Goal: Task Accomplishment & Management: Complete application form

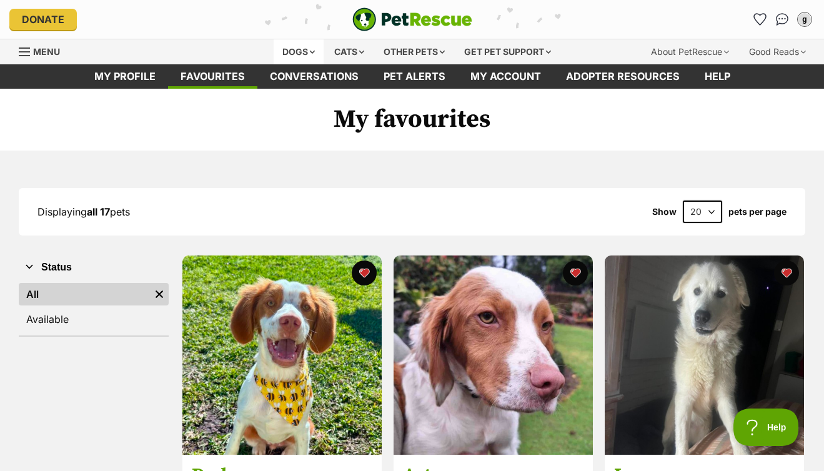
click at [289, 51] on div "Dogs" at bounding box center [299, 51] width 50 height 25
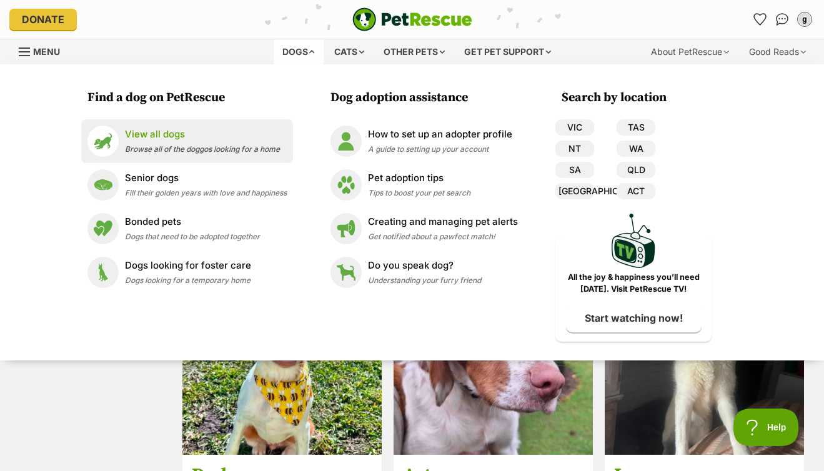
click at [146, 148] on span "Browse all of the doggos looking for a home" at bounding box center [202, 148] width 155 height 9
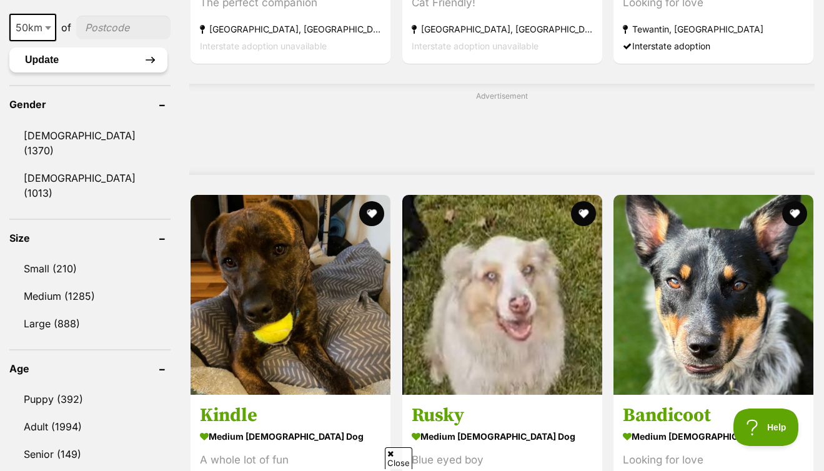
scroll to position [937, 0]
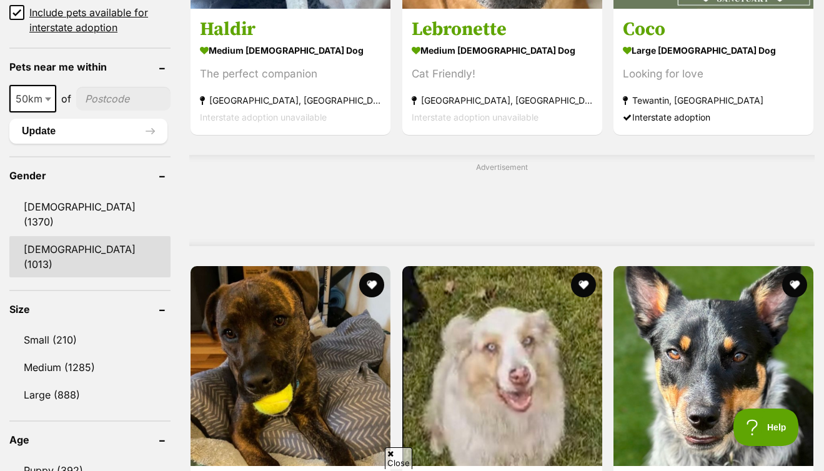
click at [55, 236] on link "Female (1013)" at bounding box center [89, 256] width 161 height 41
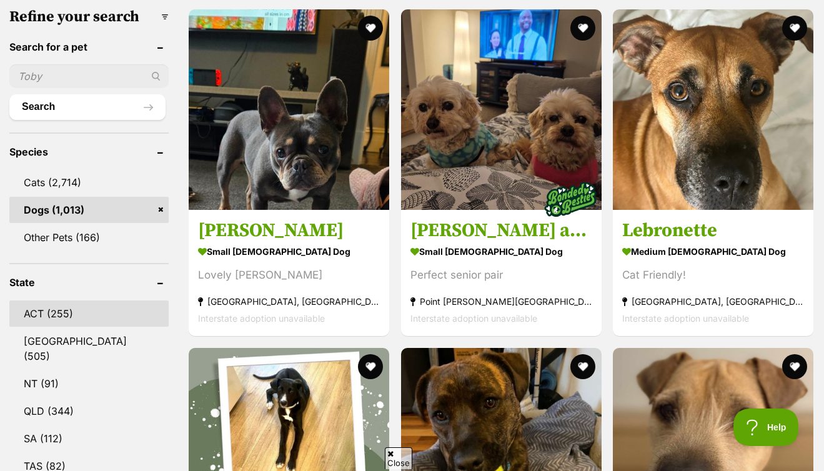
click at [58, 300] on link "ACT (255)" at bounding box center [88, 313] width 159 height 26
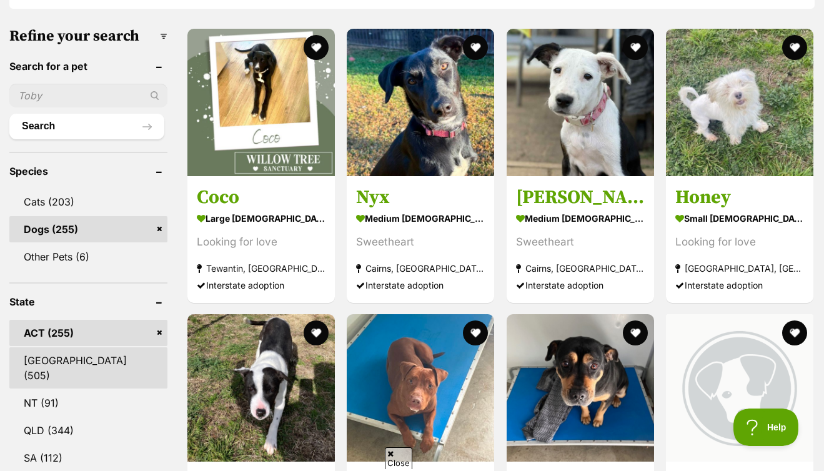
click at [60, 347] on link "[GEOGRAPHIC_DATA] (505)" at bounding box center [88, 367] width 158 height 41
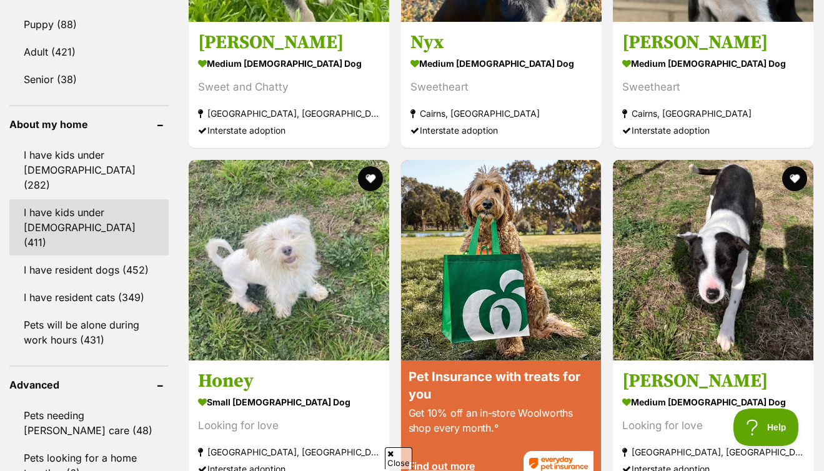
scroll to position [1284, 0]
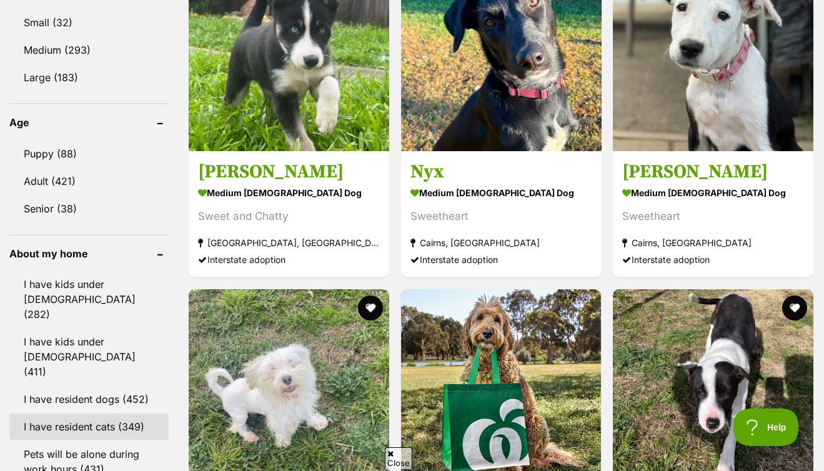
click at [70, 414] on link "I have resident cats (349)" at bounding box center [88, 427] width 159 height 26
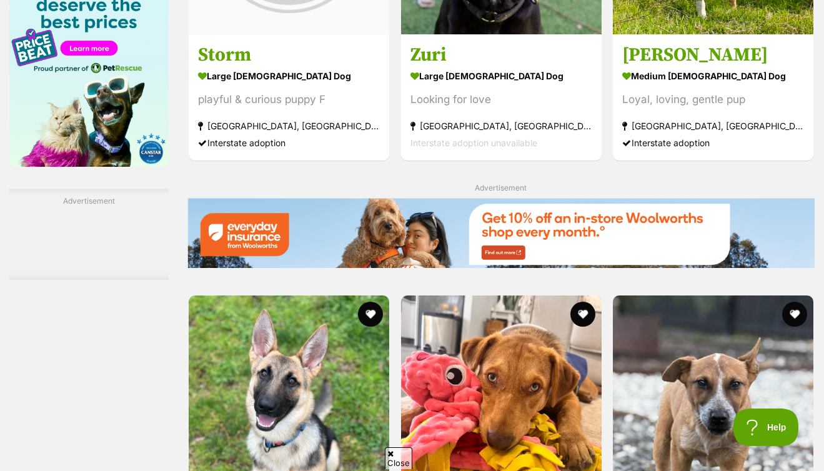
scroll to position [2143, 0]
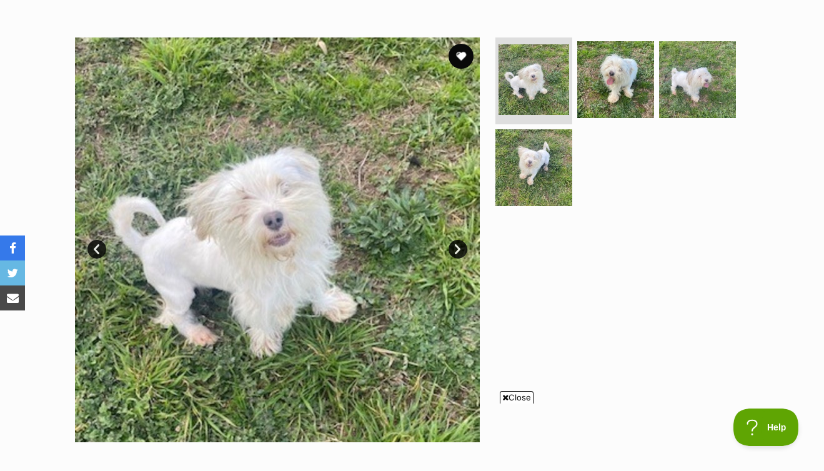
click at [453, 247] on link "Next" at bounding box center [458, 249] width 19 height 19
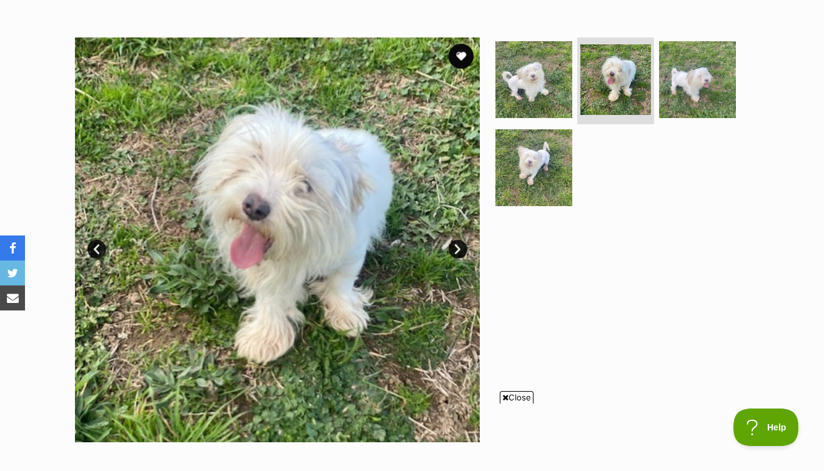
click at [453, 247] on link "Next" at bounding box center [458, 249] width 19 height 19
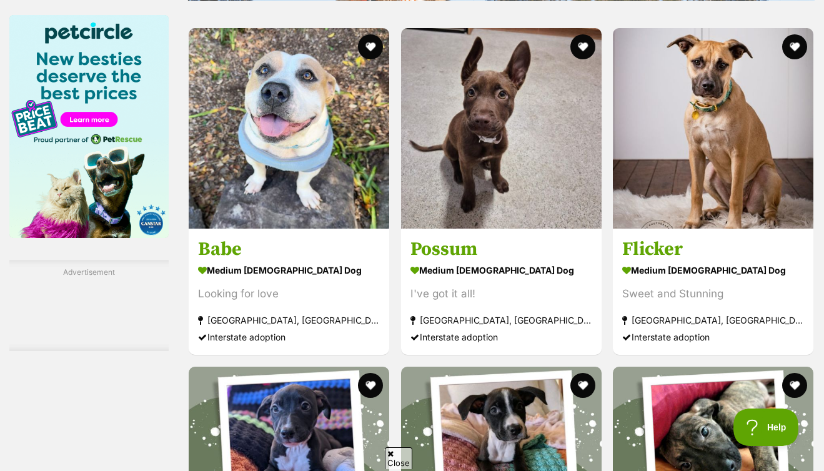
scroll to position [2162, 0]
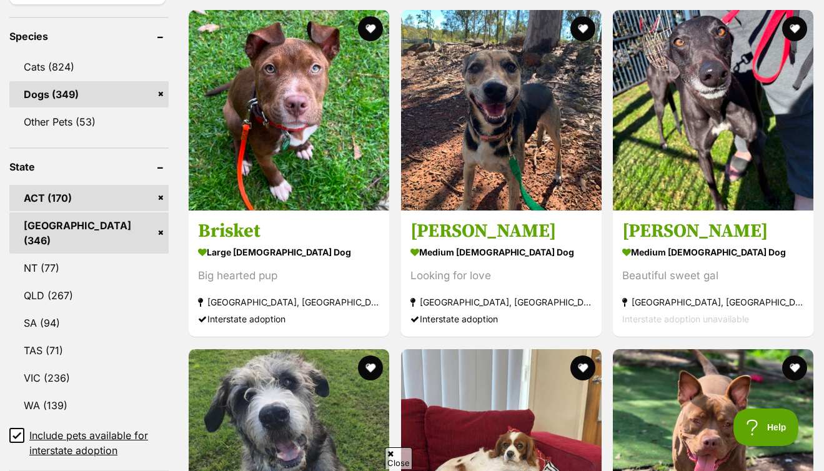
scroll to position [593, 0]
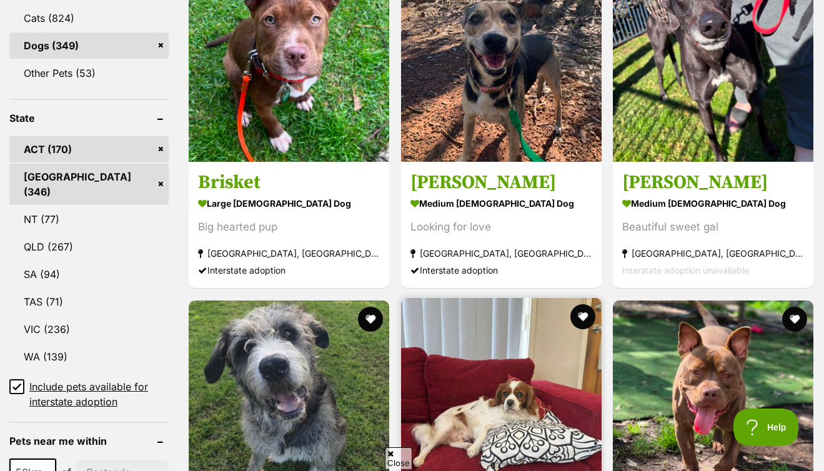
click at [401, 298] on img at bounding box center [501, 398] width 201 height 201
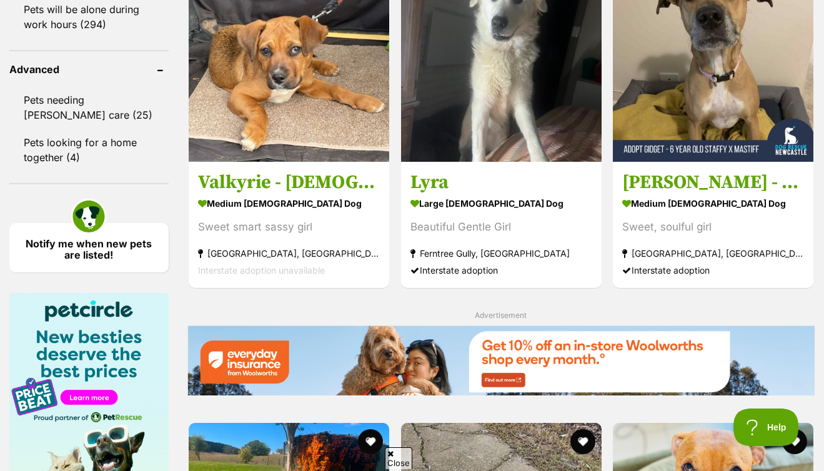
scroll to position [1956, 0]
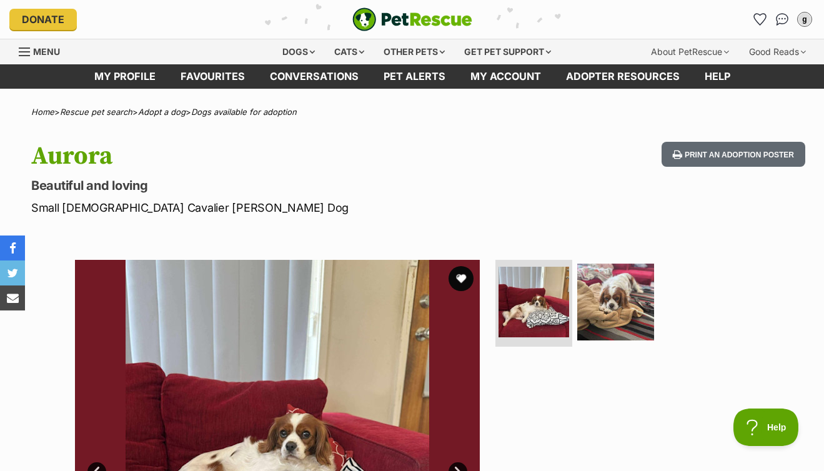
scroll to position [251, 0]
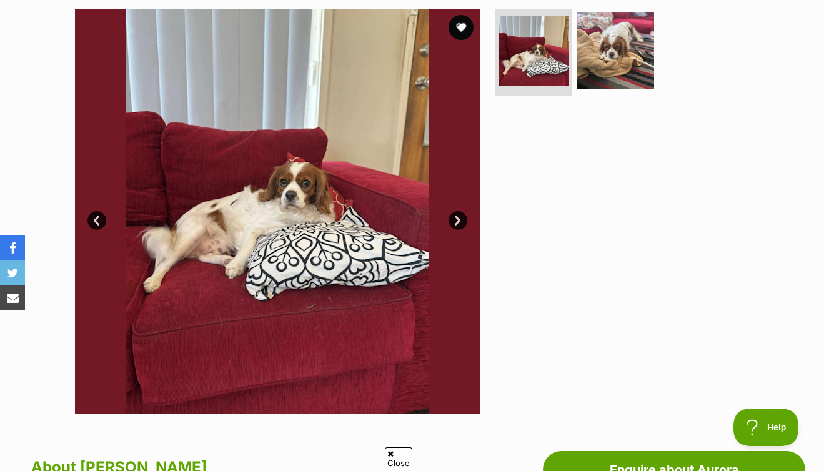
click at [462, 216] on link "Next" at bounding box center [458, 220] width 19 height 19
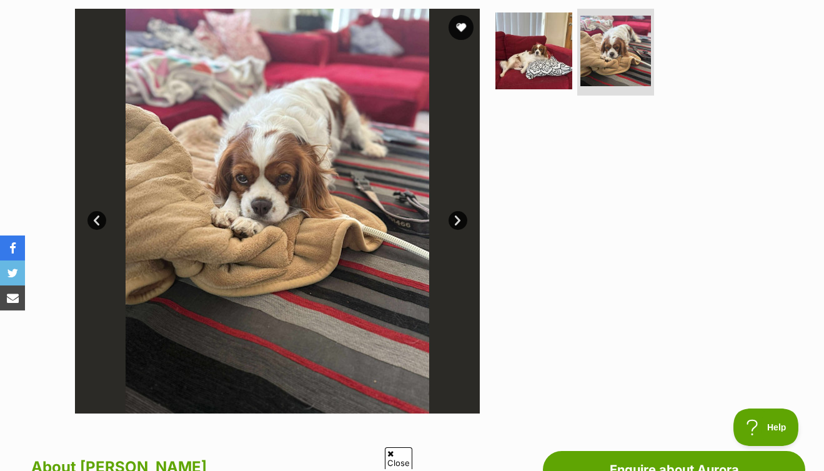
click at [462, 216] on link "Next" at bounding box center [458, 220] width 19 height 19
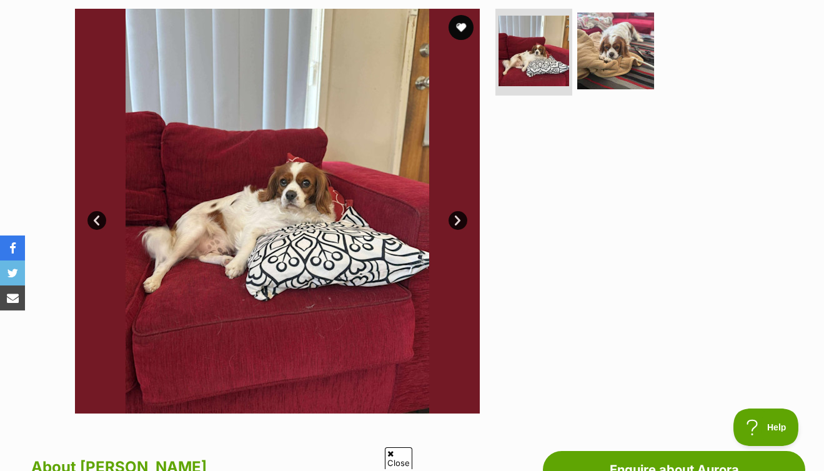
click at [462, 216] on link "Next" at bounding box center [458, 220] width 19 height 19
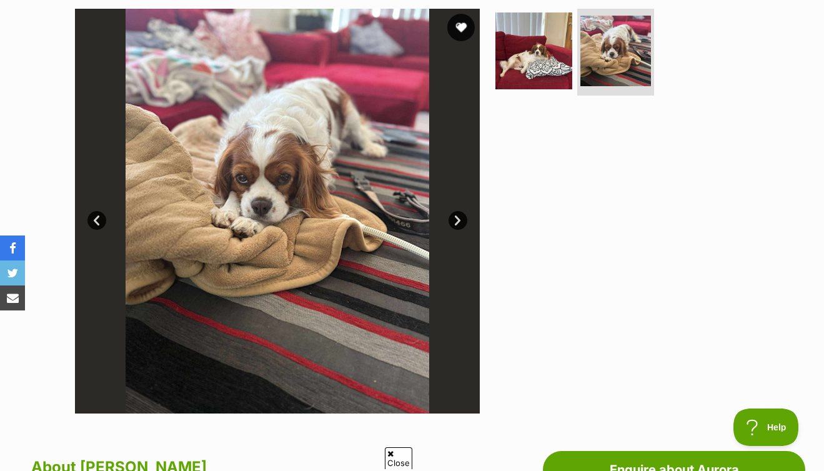
click at [463, 22] on button "favourite" at bounding box center [460, 27] width 27 height 27
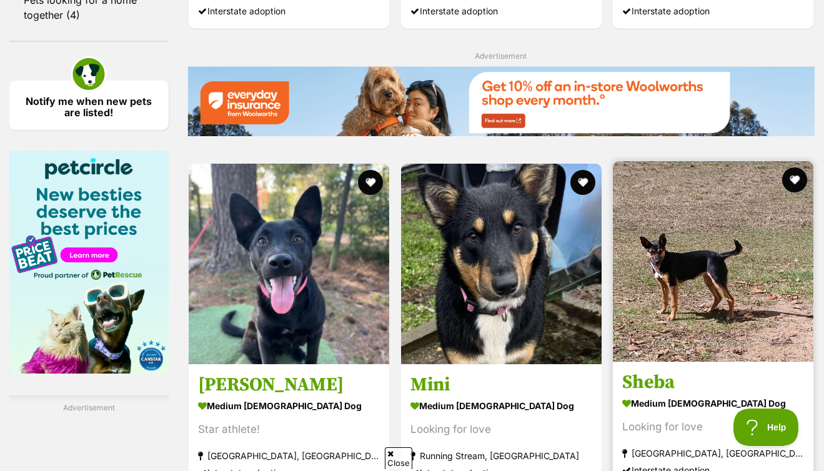
scroll to position [1918, 0]
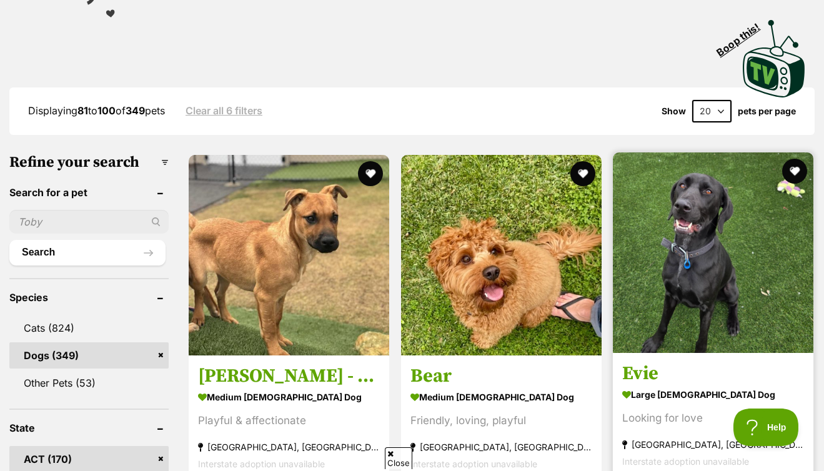
click at [613, 261] on img at bounding box center [713, 252] width 201 height 201
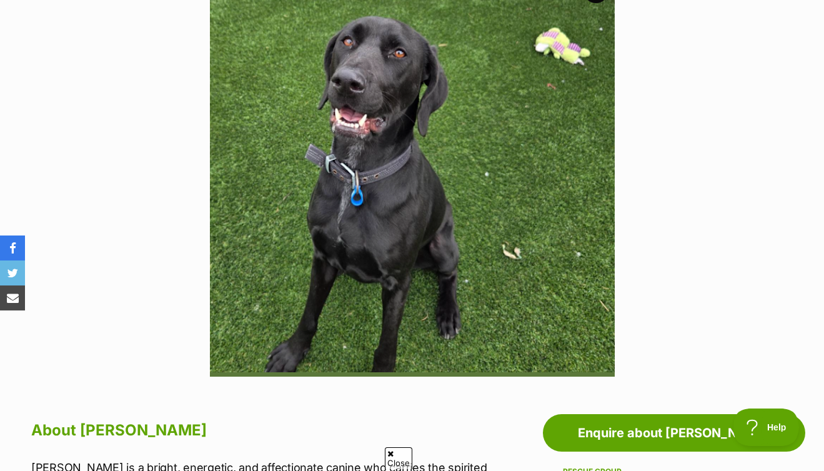
scroll to position [44, 0]
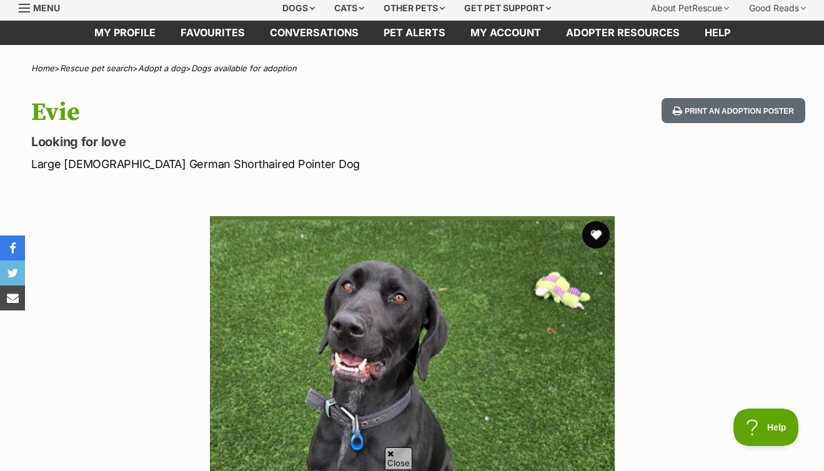
click at [603, 230] on button "favourite" at bounding box center [595, 234] width 27 height 27
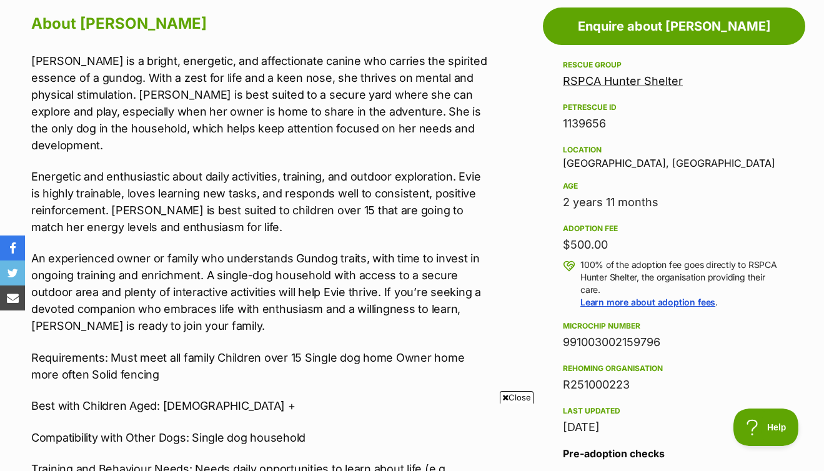
scroll to position [71, 0]
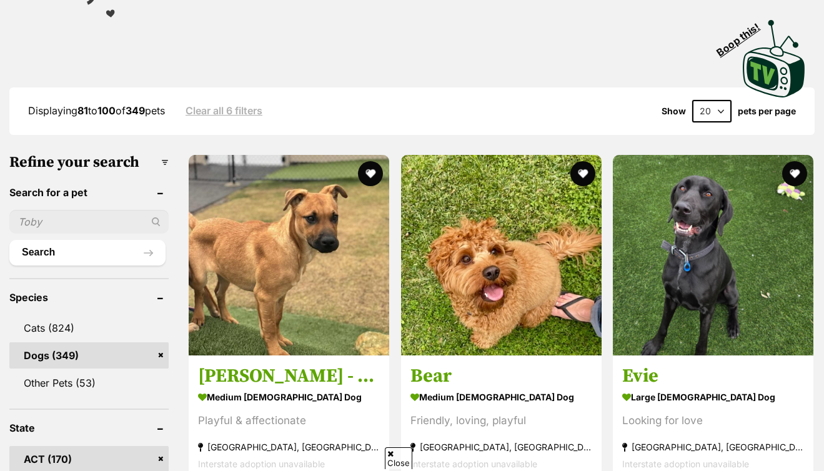
scroll to position [283, 0]
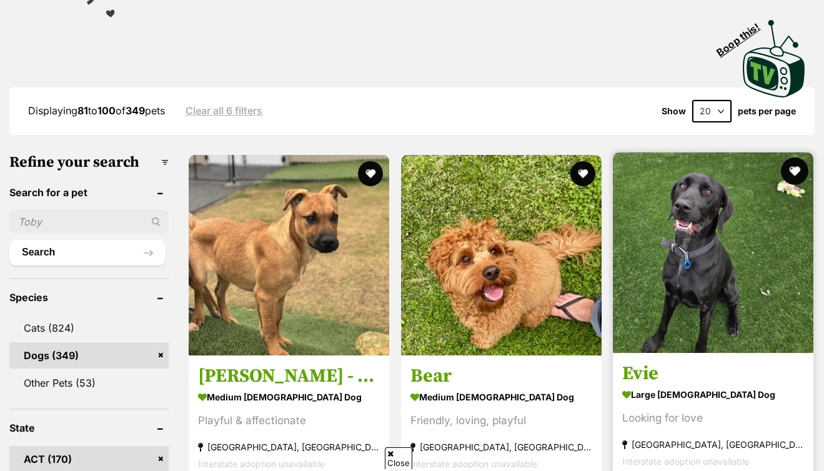
click at [781, 166] on button "favourite" at bounding box center [794, 170] width 27 height 27
click at [617, 231] on img at bounding box center [713, 252] width 201 height 201
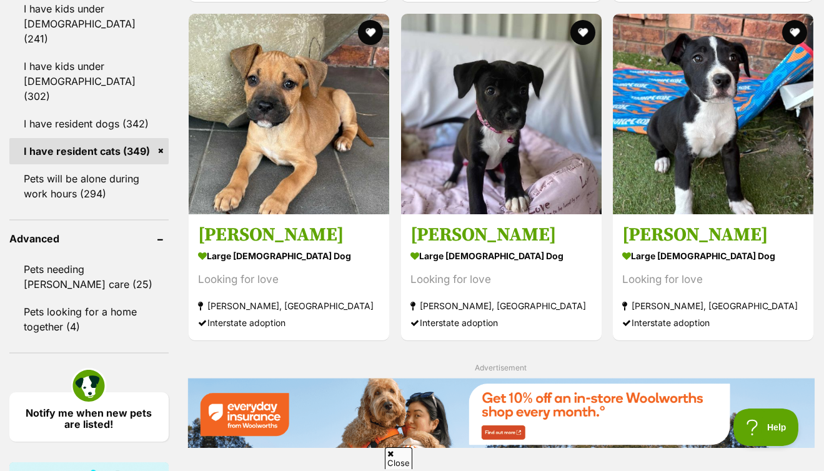
scroll to position [1961, 0]
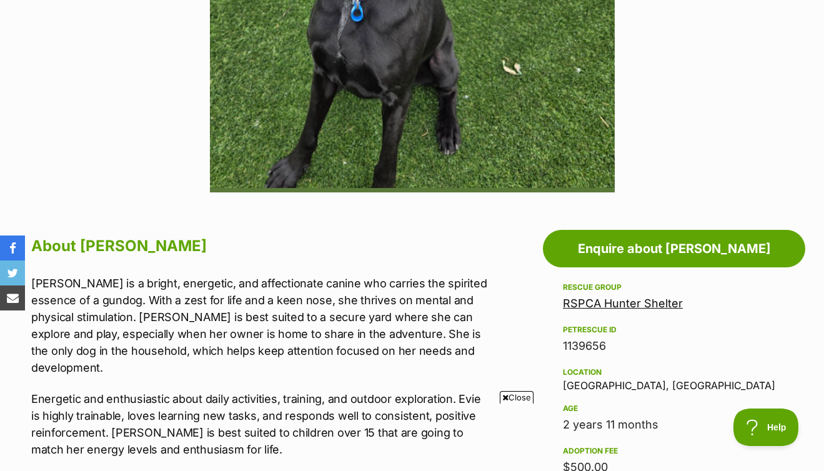
scroll to position [668, 0]
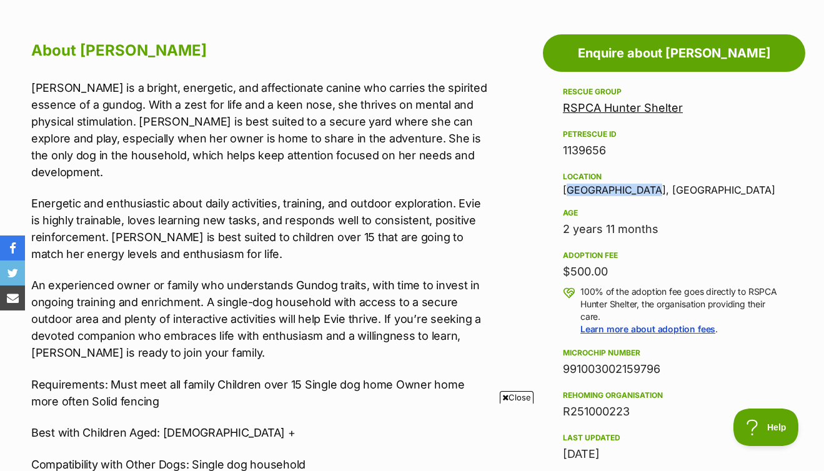
drag, startPoint x: 563, startPoint y: 188, endPoint x: 624, endPoint y: 185, distance: 60.7
click at [660, 185] on div "Location [GEOGRAPHIC_DATA], [GEOGRAPHIC_DATA]" at bounding box center [674, 182] width 222 height 26
click at [642, 107] on link "RSPCA Hunter Shelter" at bounding box center [623, 107] width 120 height 13
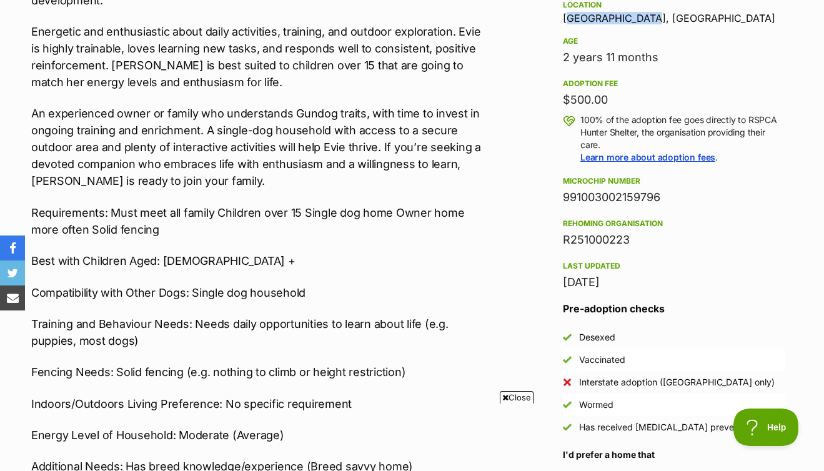
scroll to position [1084, 0]
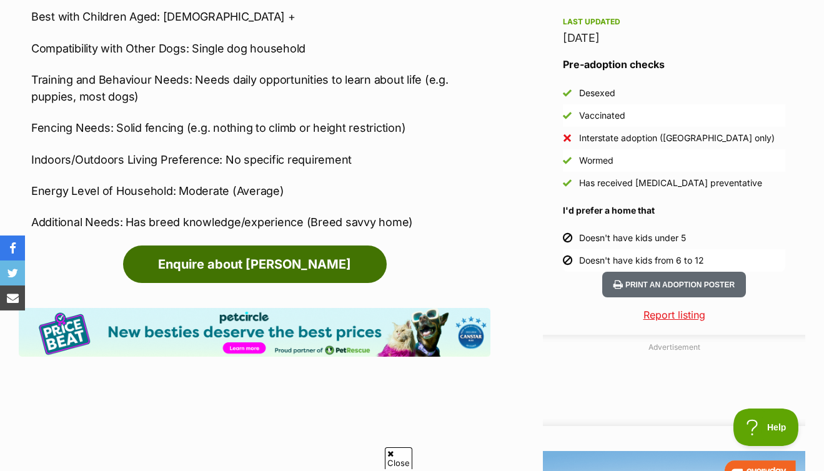
click at [287, 251] on link "Enquire about [PERSON_NAME]" at bounding box center [255, 263] width 264 height 37
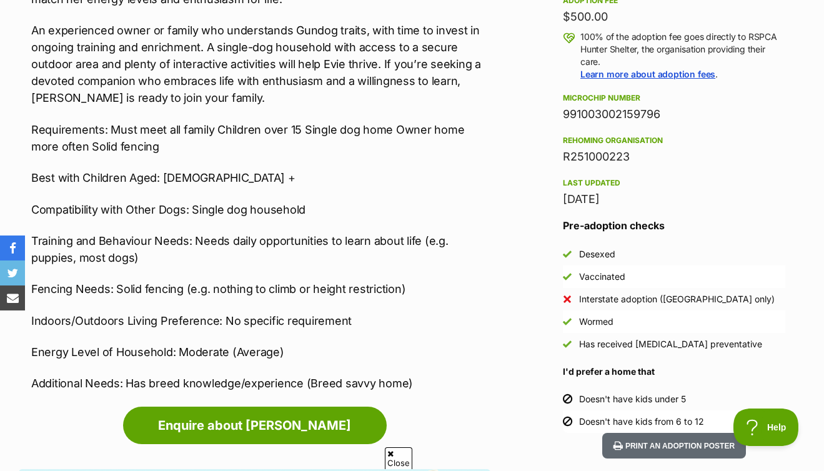
scroll to position [1010, 0]
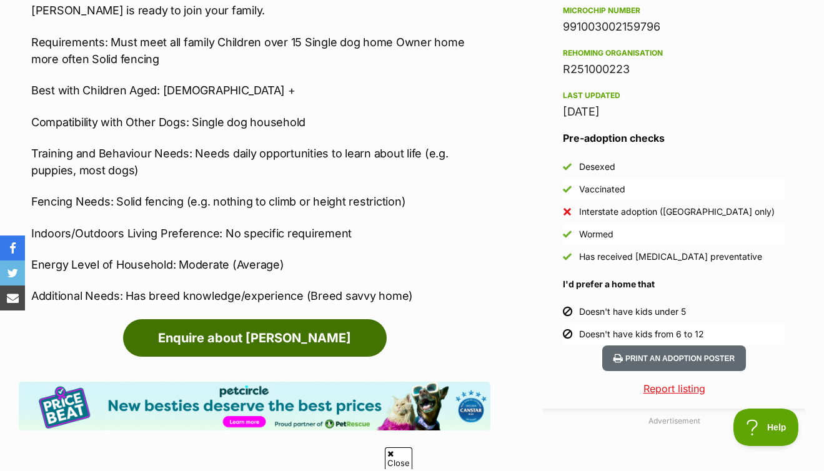
drag, startPoint x: 245, startPoint y: 322, endPoint x: 282, endPoint y: 302, distance: 41.9
click at [245, 322] on link "Enquire about [PERSON_NAME]" at bounding box center [255, 337] width 264 height 37
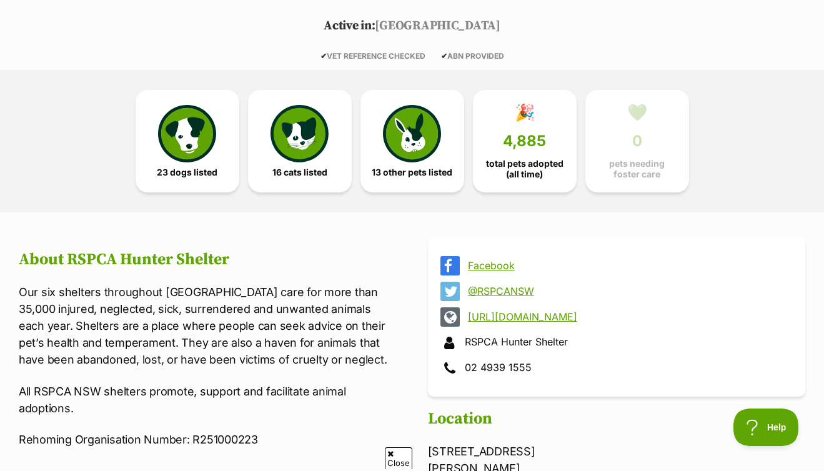
scroll to position [339, 0]
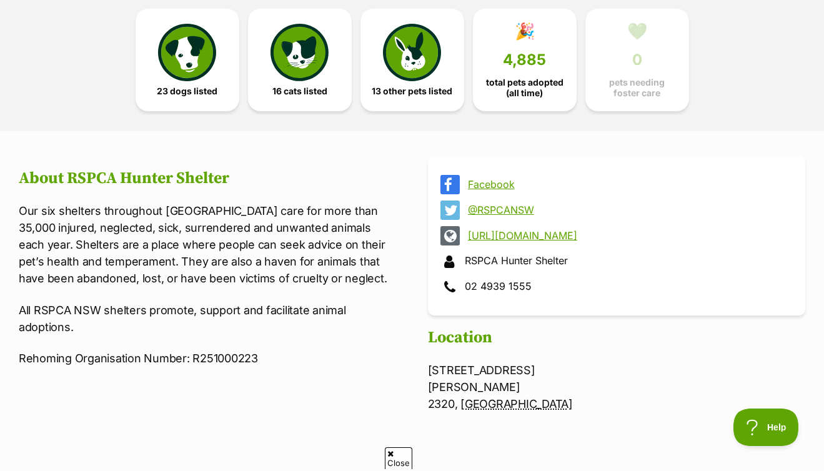
click at [506, 181] on link "Facebook" at bounding box center [628, 184] width 320 height 11
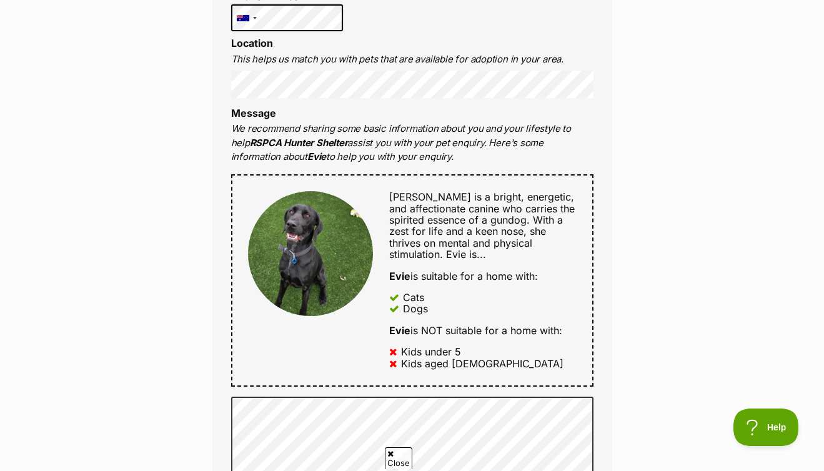
scroll to position [587, 0]
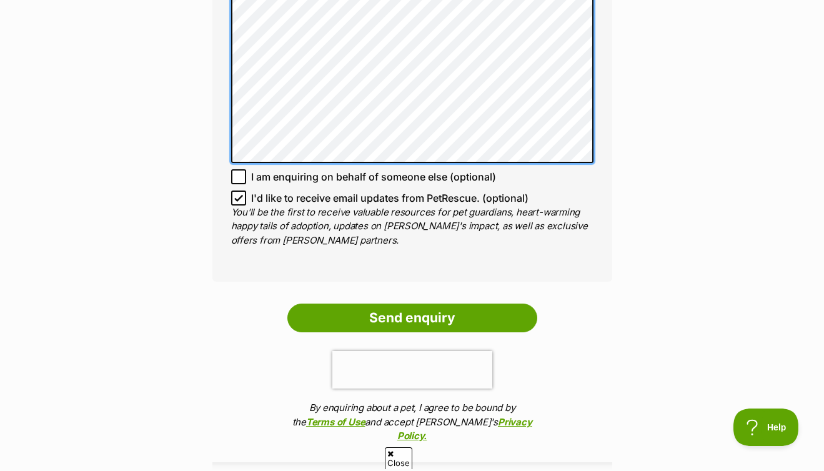
scroll to position [1233, 0]
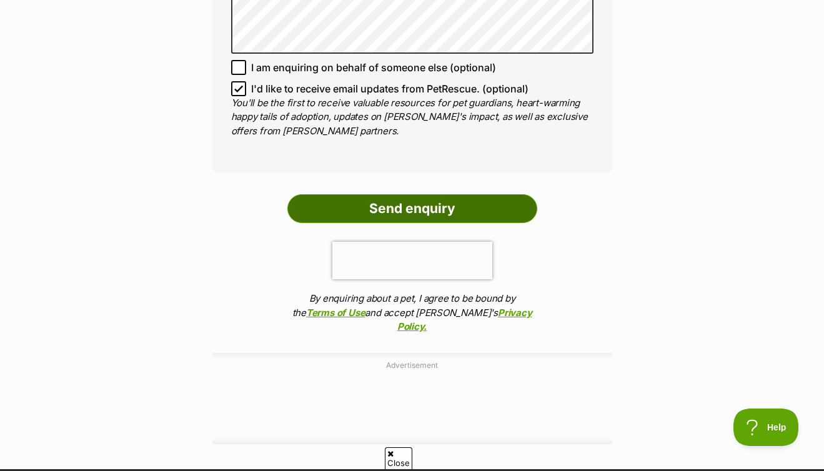
click at [392, 207] on input "Send enquiry" at bounding box center [412, 208] width 250 height 29
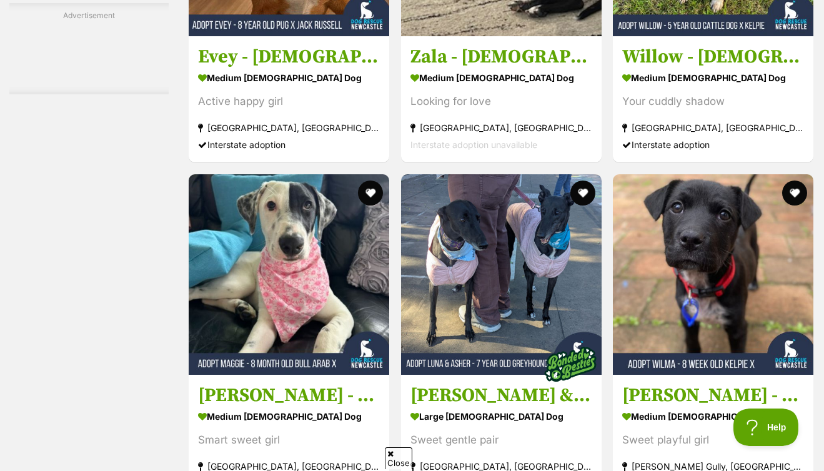
scroll to position [2125, 0]
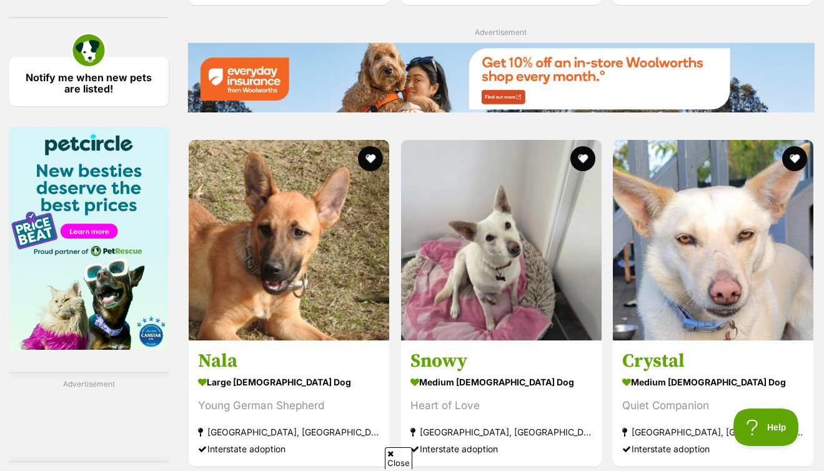
scroll to position [2099, 0]
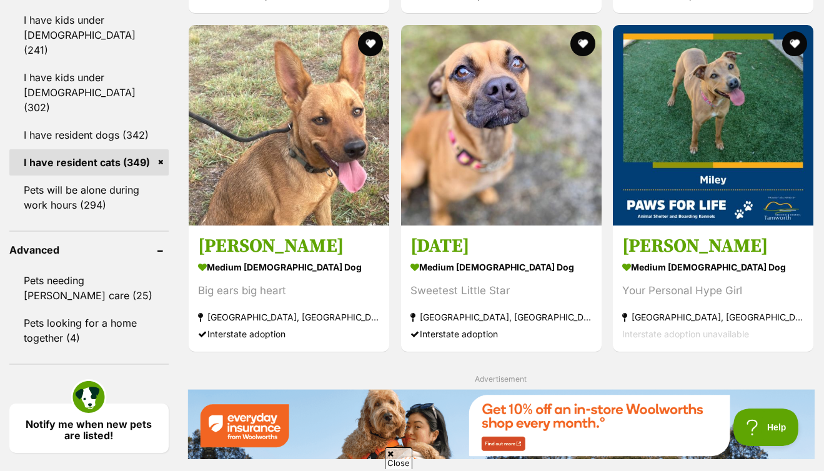
scroll to position [1964, 0]
